Goal: Browse casually: Explore the website without a specific task or goal

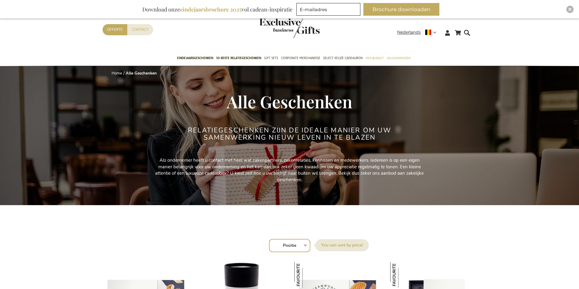
click at [288, 244] on select "Positie Best Sellers Meest bekeken Nieuw Biggest Saving Price: low to high Pric…" at bounding box center [289, 245] width 41 height 13
select select "new"
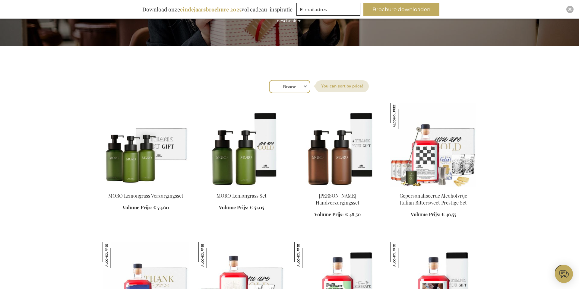
scroll to position [163, 0]
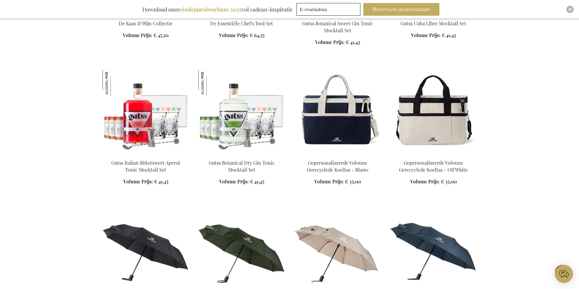
scroll to position [1335, 0]
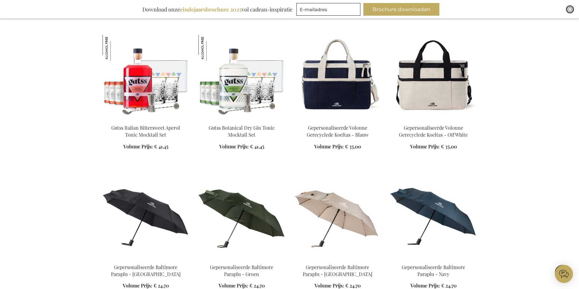
click at [572, 9] on img "Close" at bounding box center [571, 10] width 4 height 4
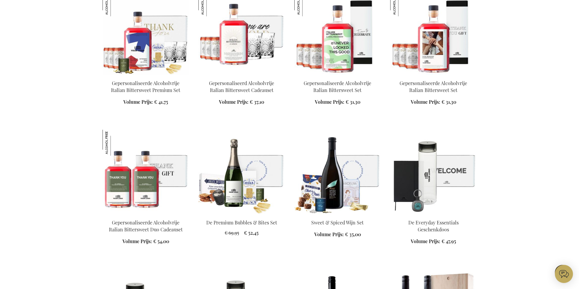
scroll to position [338, 0]
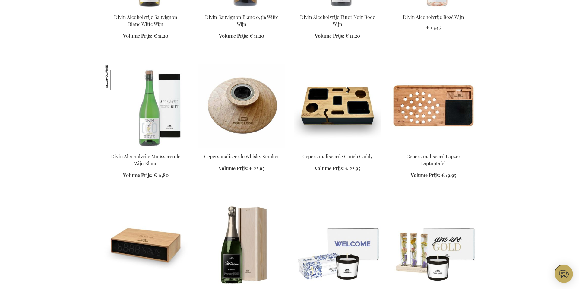
scroll to position [3767, 0]
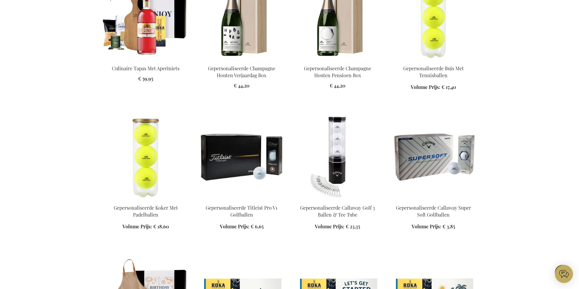
scroll to position [5477, 0]
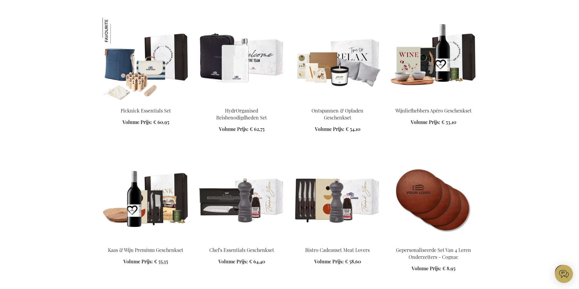
scroll to position [10920, 0]
